Goal: Task Accomplishment & Management: Manage account settings

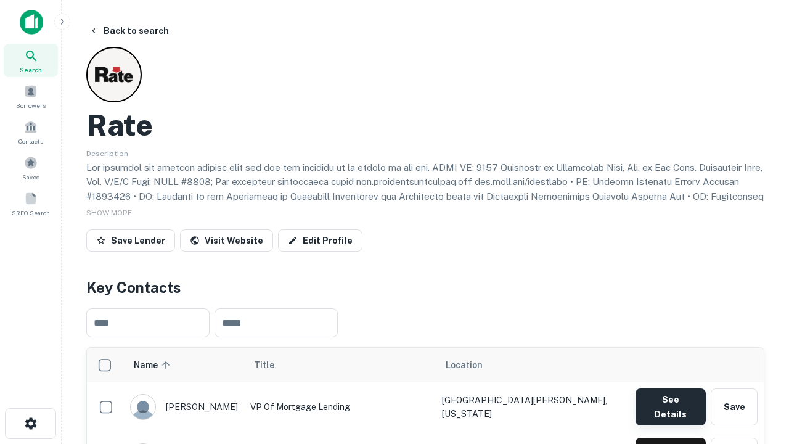
click at [670, 401] on button "See Details" at bounding box center [671, 406] width 70 height 37
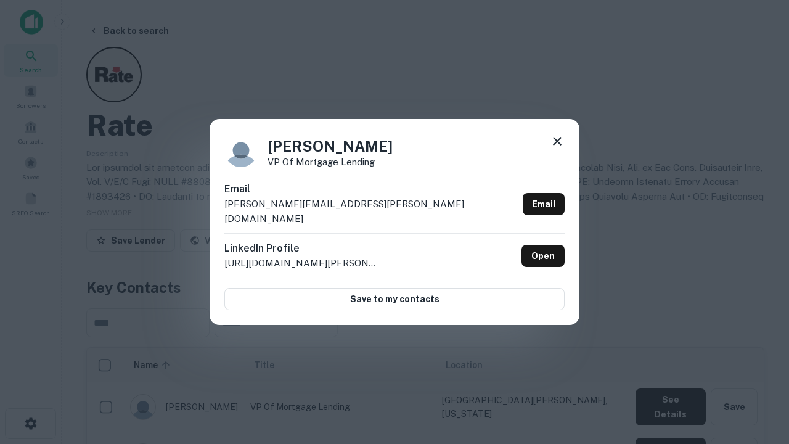
click at [557, 149] on icon at bounding box center [557, 141] width 15 height 15
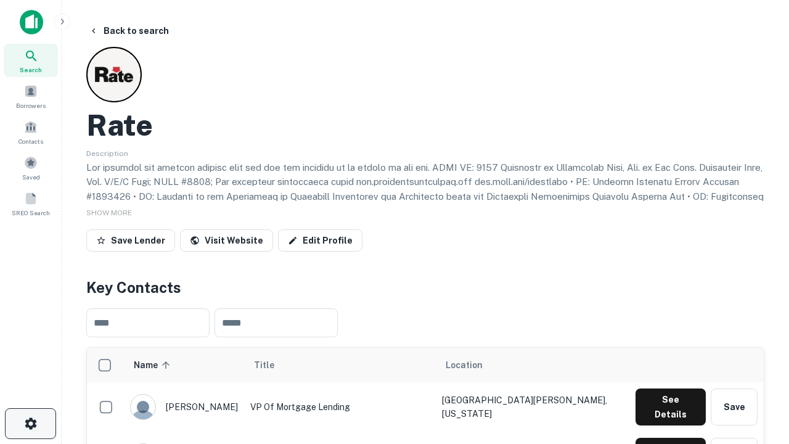
click at [30, 424] on icon "button" at bounding box center [30, 423] width 15 height 15
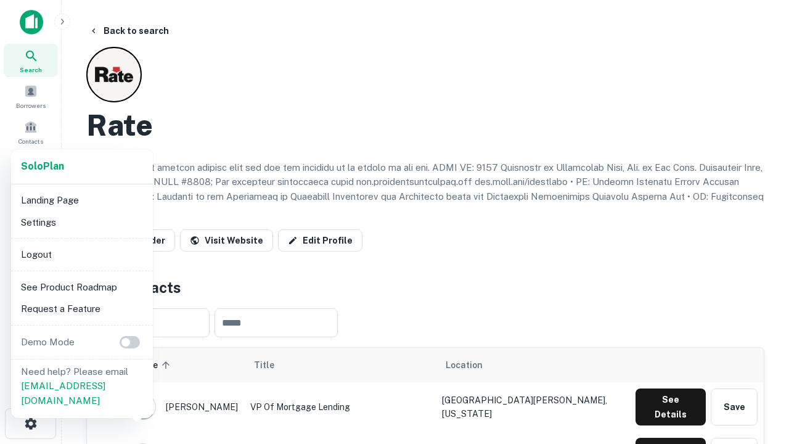
click at [81, 254] on li "Logout" at bounding box center [82, 255] width 132 height 22
